Goal: Navigation & Orientation: Find specific page/section

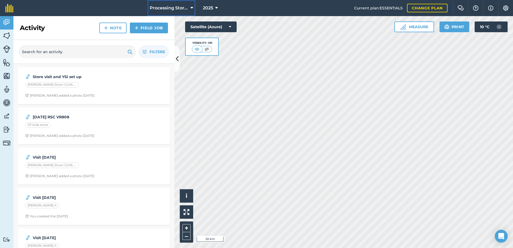
click at [171, 6] on span "Processing Stores" at bounding box center [169, 8] width 39 height 6
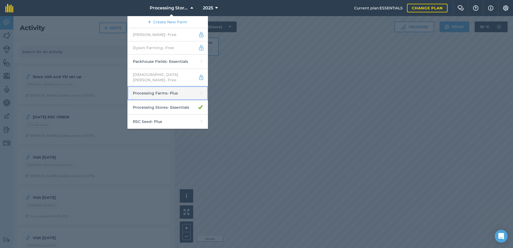
click at [171, 87] on link "Processing Farms - Plus" at bounding box center [167, 93] width 80 height 14
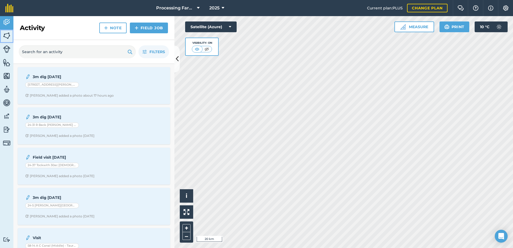
click at [4, 37] on img at bounding box center [7, 36] width 8 height 8
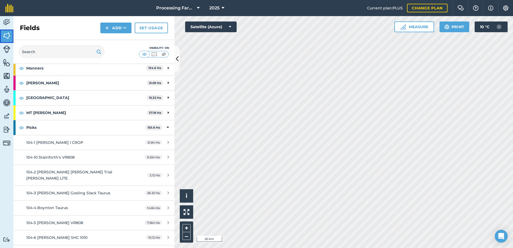
scroll to position [402, 0]
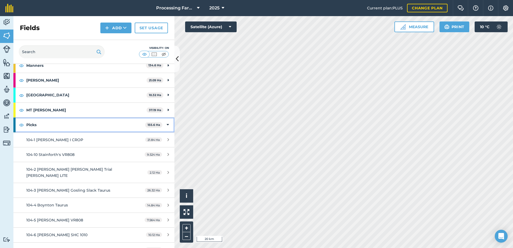
click at [165, 126] on div "Picks 155.6 Ha" at bounding box center [93, 124] width 161 height 14
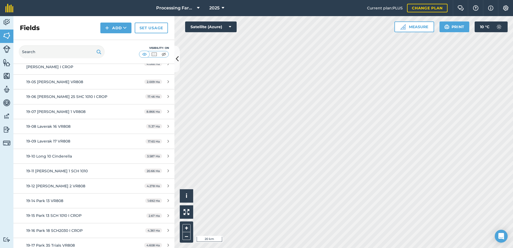
scroll to position [617, 0]
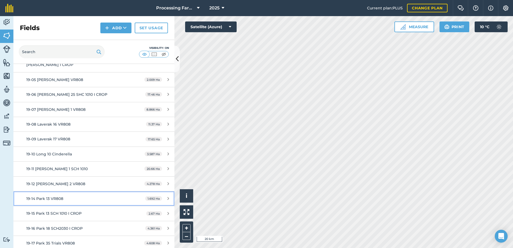
click at [58, 196] on div "19-14 Park 13 VR808" at bounding box center [76, 199] width 101 height 6
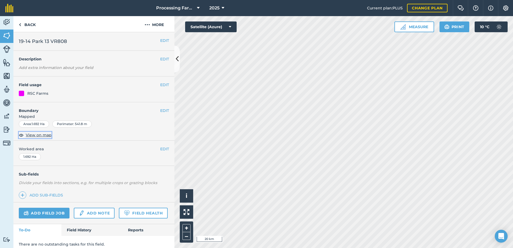
click at [45, 138] on span "View on map" at bounding box center [39, 135] width 26 height 6
click at [30, 25] on link "Back" at bounding box center [27, 24] width 28 height 16
click at [26, 23] on link "Back" at bounding box center [27, 24] width 28 height 16
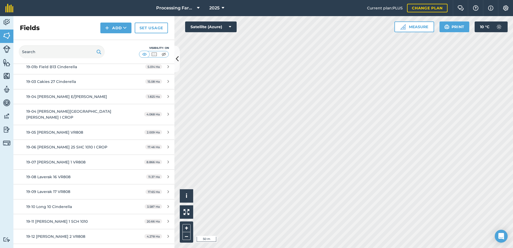
scroll to position [563, 0]
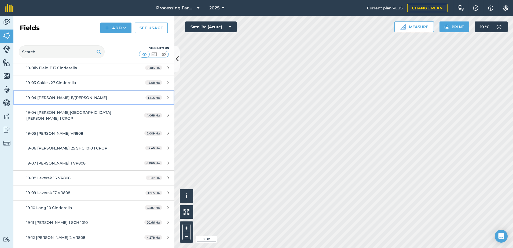
click at [66, 98] on span "19-04 [PERSON_NAME] E/[PERSON_NAME]" at bounding box center [66, 97] width 81 height 5
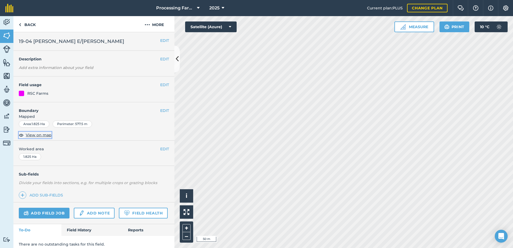
click at [37, 136] on span "View on map" at bounding box center [39, 135] width 26 height 6
click at [30, 23] on link "Back" at bounding box center [27, 24] width 28 height 16
